Goal: Task Accomplishment & Management: Manage account settings

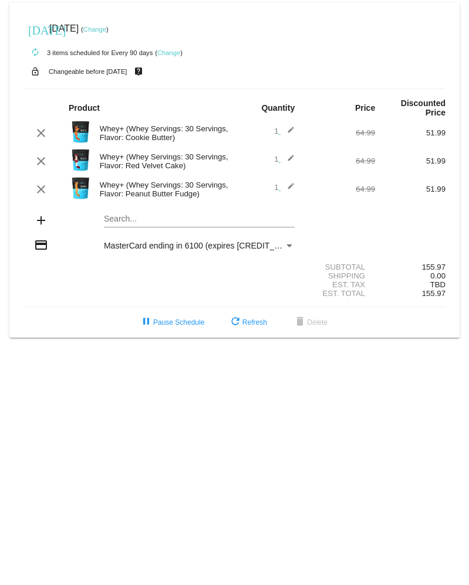
click at [46, 222] on mat-icon "add" at bounding box center [41, 220] width 14 height 14
click at [36, 224] on mat-icon "add" at bounding box center [41, 220] width 14 height 14
click at [140, 223] on mat-card "[DATE] [DATE] ( Change ) autorenew 3 items scheduled for Every 90 days ( Change…" at bounding box center [234, 170] width 450 height 335
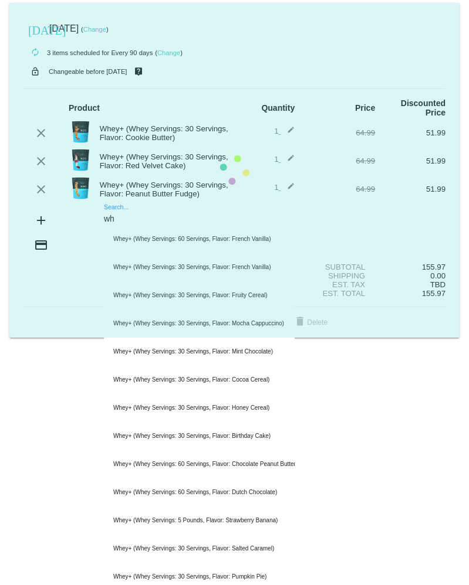
type input "w"
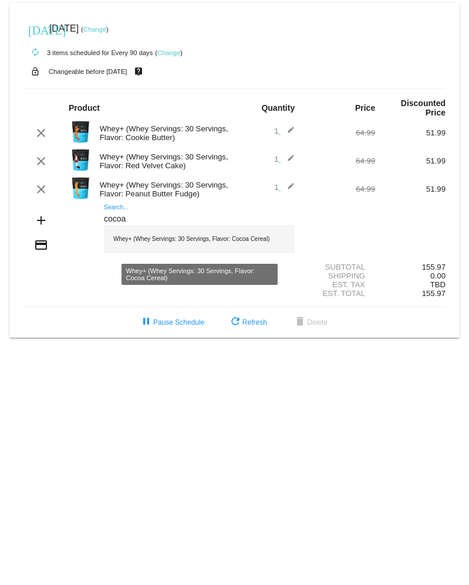
type input "cocoa"
click at [229, 249] on div "Whey+ (Whey Servings: 30 Servings, Flavor: Cocoa Cereal)" at bounding box center [199, 239] width 191 height 28
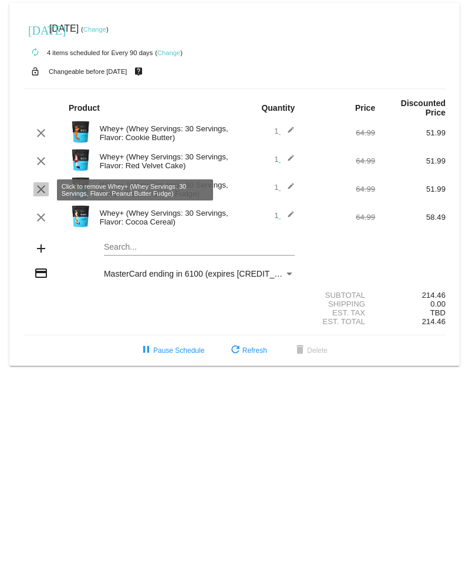
click at [39, 191] on mat-icon "clear" at bounding box center [41, 189] width 14 height 14
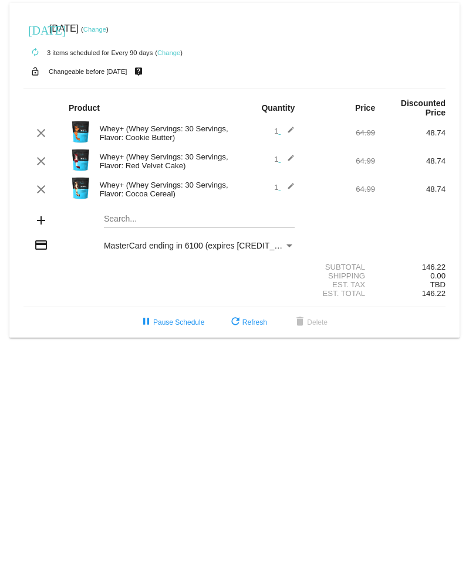
click at [111, 228] on div "Search..." at bounding box center [199, 216] width 191 height 23
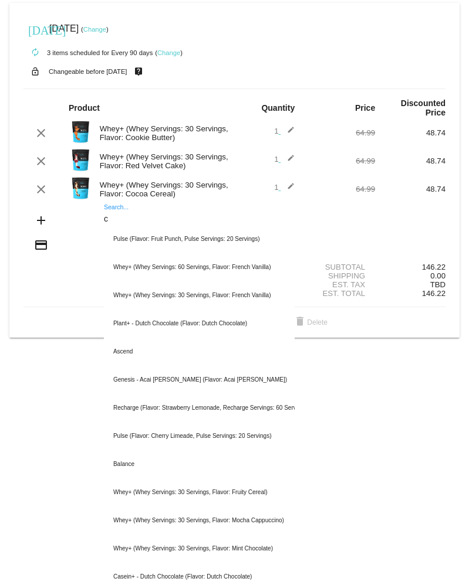
type input "c"
click at [35, 298] on div "Est. Total 146.22" at bounding box center [234, 293] width 422 height 9
